Goal: Transaction & Acquisition: Purchase product/service

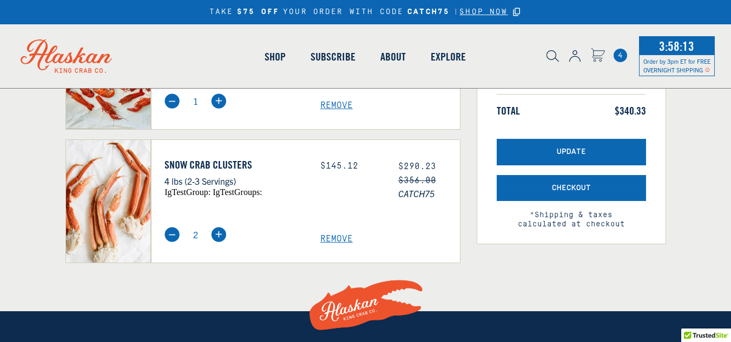
scroll to position [325, 0]
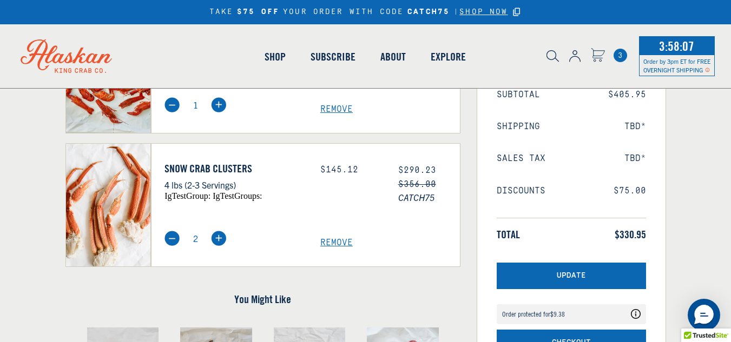
scroll to position [176, 0]
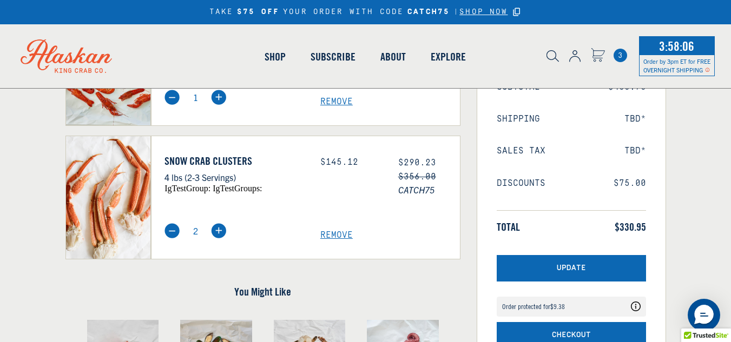
click at [330, 235] on span "Remove" at bounding box center [390, 235] width 140 height 10
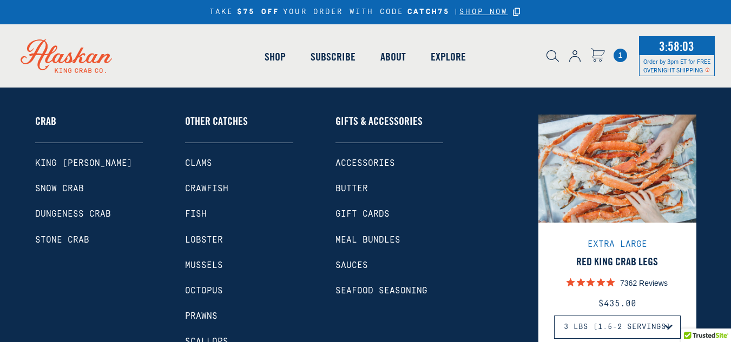
click at [284, 61] on link "Shop" at bounding box center [275, 57] width 46 height 62
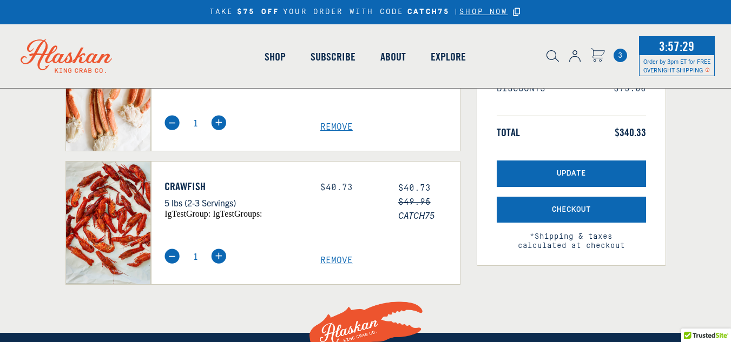
select select "40826420691023"
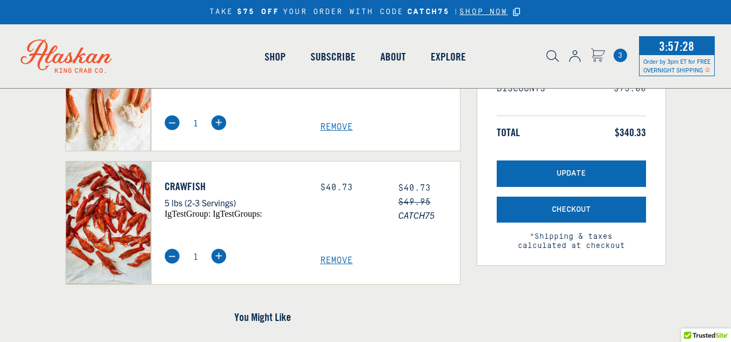
click at [331, 260] on span "Remove" at bounding box center [390, 261] width 140 height 10
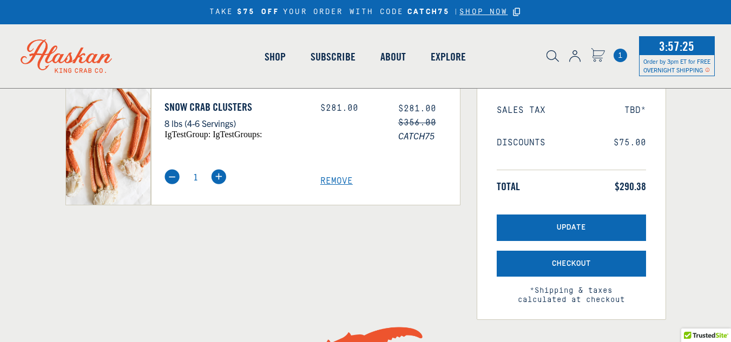
select select "40826420691023"
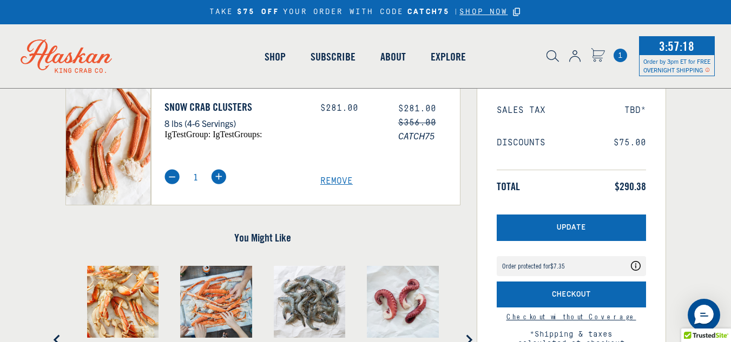
scroll to position [379, 0]
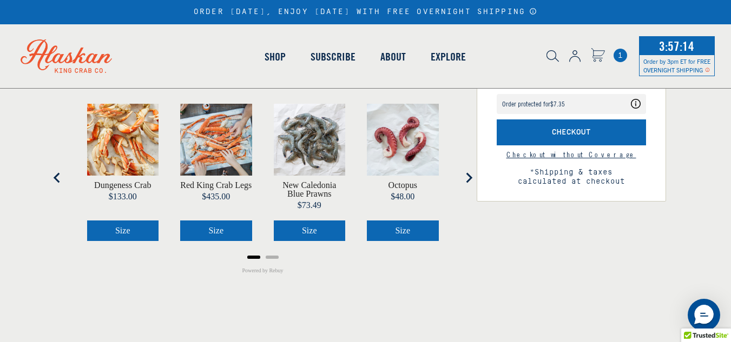
click at [466, 174] on icon "Next slide" at bounding box center [469, 178] width 6 height 10
click at [468, 178] on icon "Next slide" at bounding box center [468, 178] width 11 height 11
click at [57, 180] on icon "Go to last slide" at bounding box center [56, 178] width 6 height 10
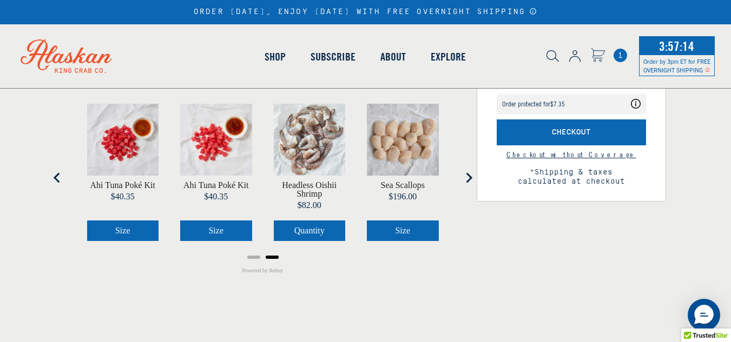
click at [57, 180] on icon "Go to last slide" at bounding box center [56, 178] width 6 height 10
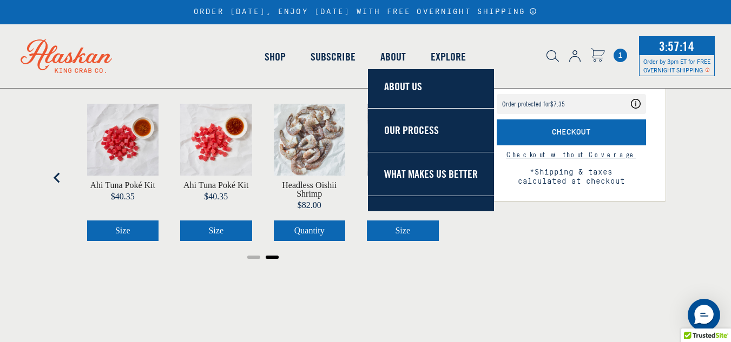
click at [56, 176] on icon "Go to last slide" at bounding box center [56, 178] width 6 height 10
click at [467, 178] on icon "Next slide" at bounding box center [468, 178] width 11 height 11
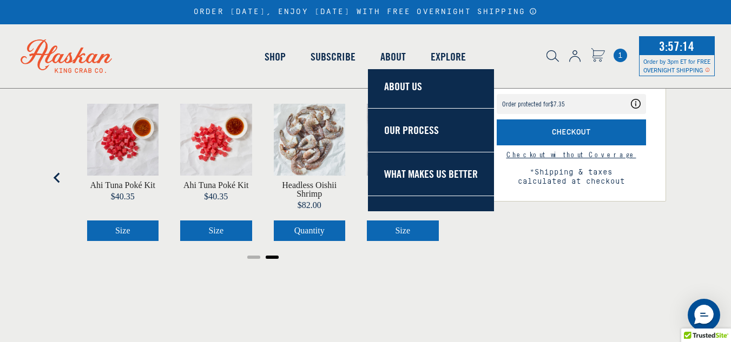
click at [467, 178] on icon "Next slide" at bounding box center [468, 178] width 11 height 11
